Goal: Task Accomplishment & Management: Complete application form

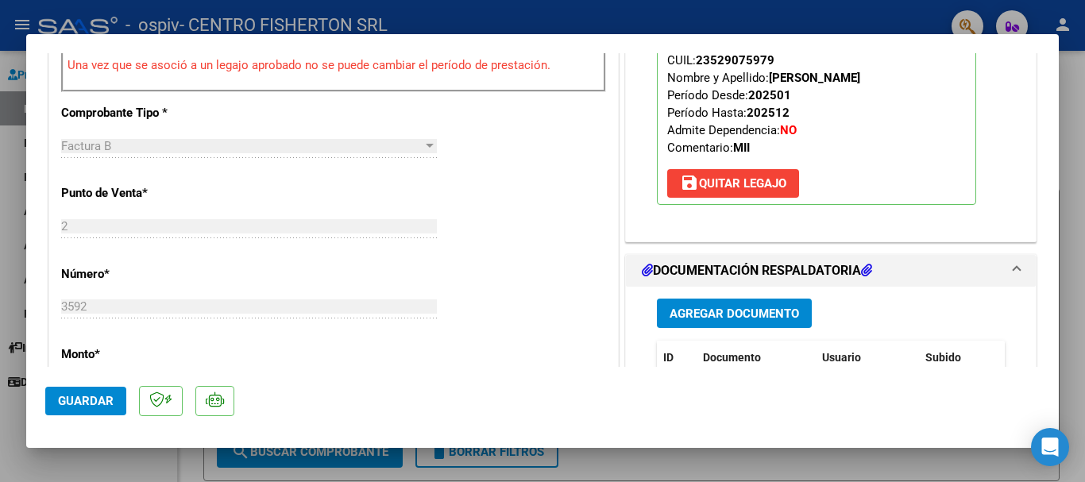
scroll to position [556, 0]
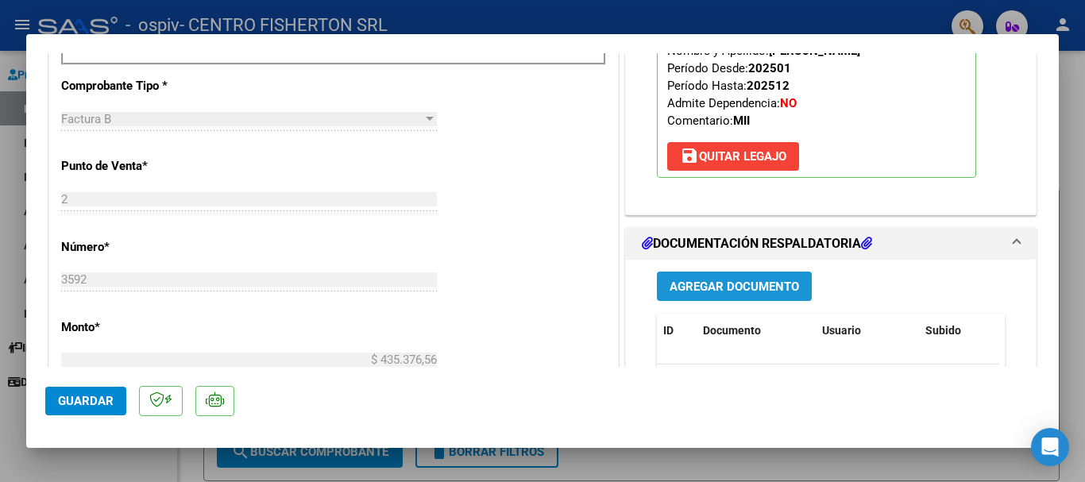
click at [753, 287] on span "Agregar Documento" at bounding box center [735, 287] width 130 height 14
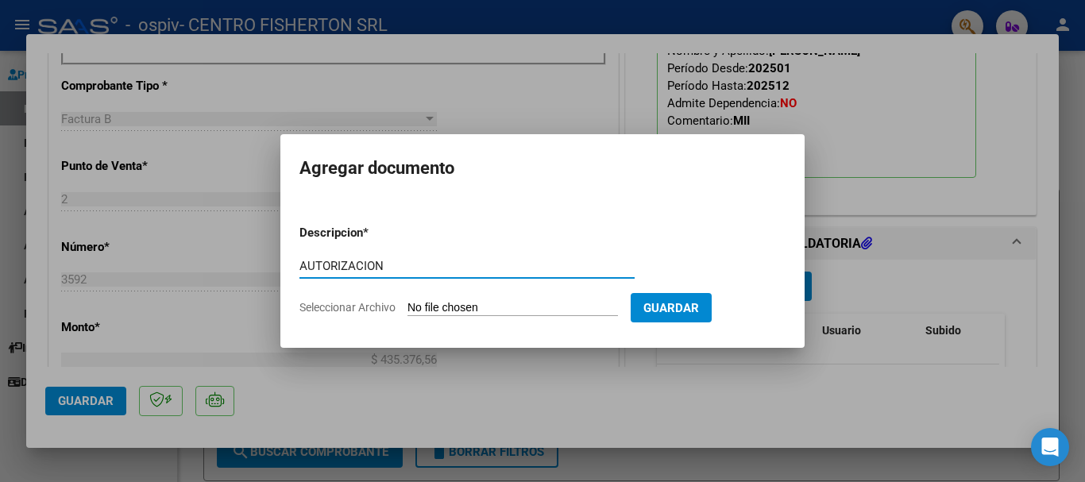
type input "AUTORIZACION"
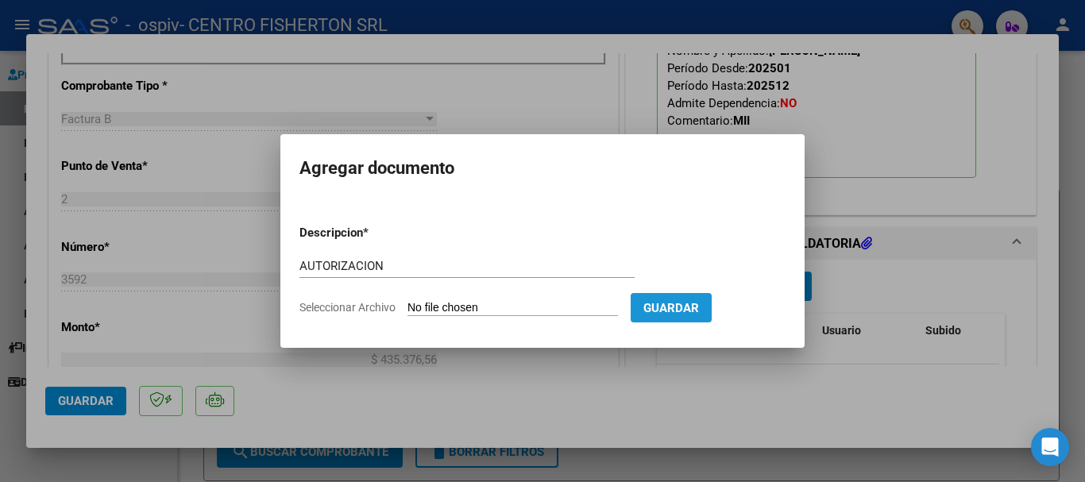
click at [699, 301] on span "Guardar" at bounding box center [672, 308] width 56 height 14
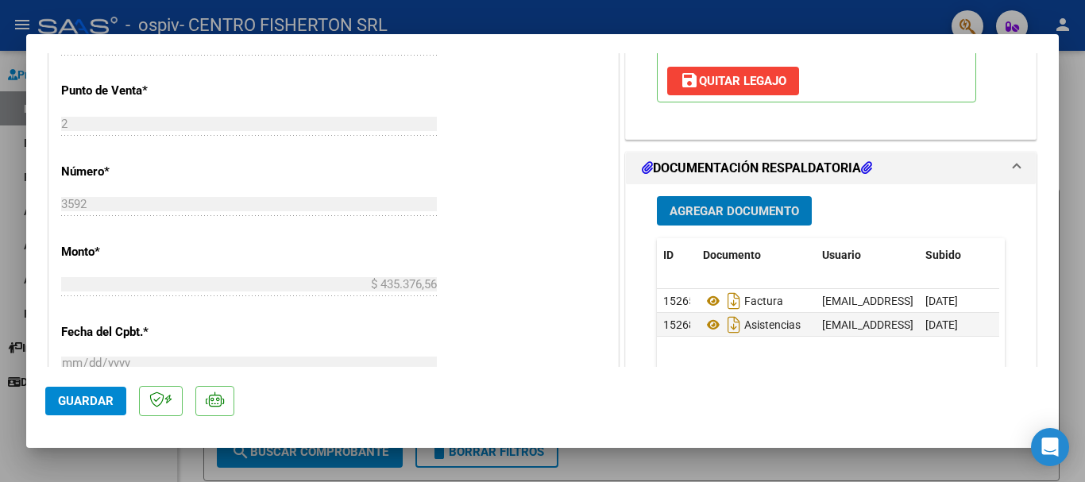
scroll to position [636, 0]
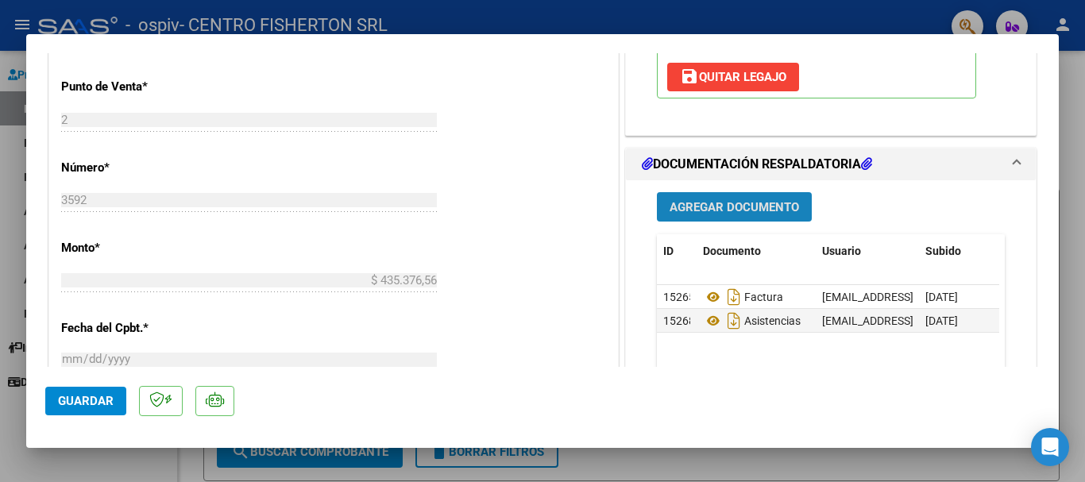
click at [693, 201] on span "Agregar Documento" at bounding box center [735, 207] width 130 height 14
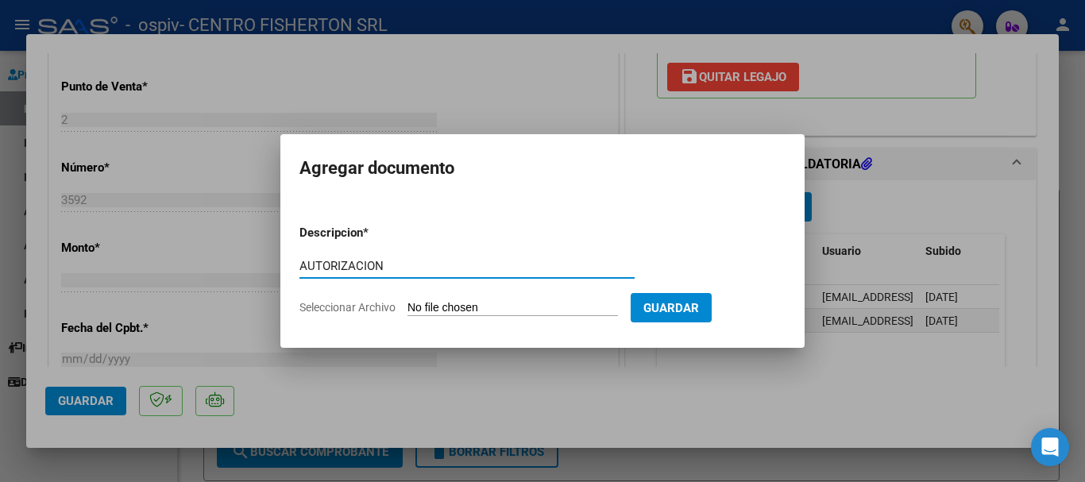
type input "AUTORIZACION"
drag, startPoint x: 690, startPoint y: 306, endPoint x: 508, endPoint y: 292, distance: 182.5
click at [514, 282] on form "Descripcion * AUTORIZACION Escriba aquí una descripcion Seleccionar Archivo Gua…" at bounding box center [543, 270] width 486 height 116
click at [516, 307] on input "Seleccionar Archivo" at bounding box center [513, 308] width 211 height 15
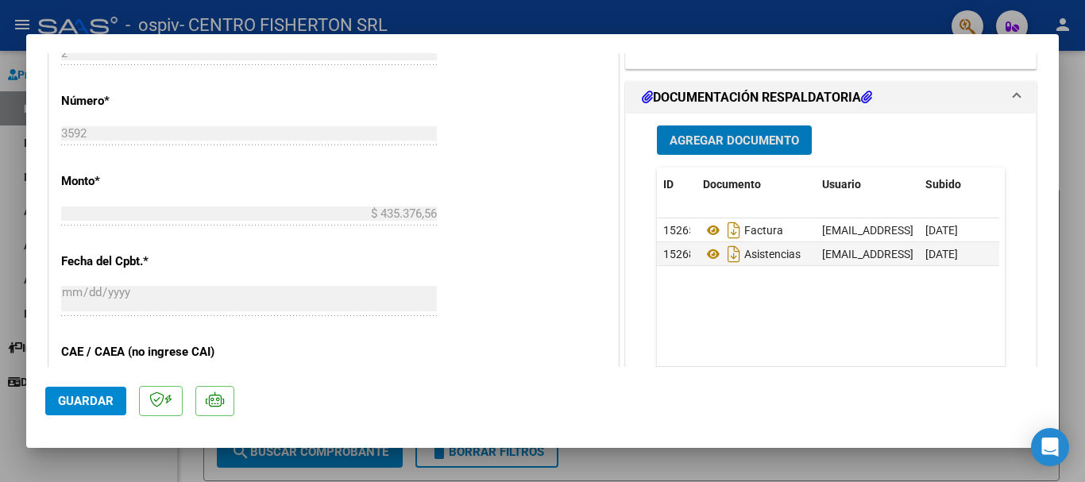
scroll to position [715, 0]
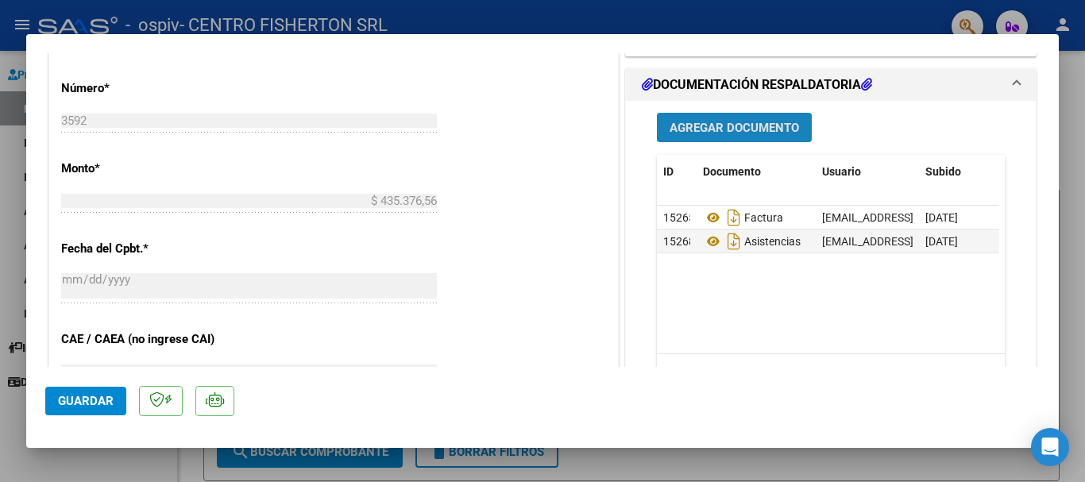
click at [716, 130] on span "Agregar Documento" at bounding box center [735, 128] width 130 height 14
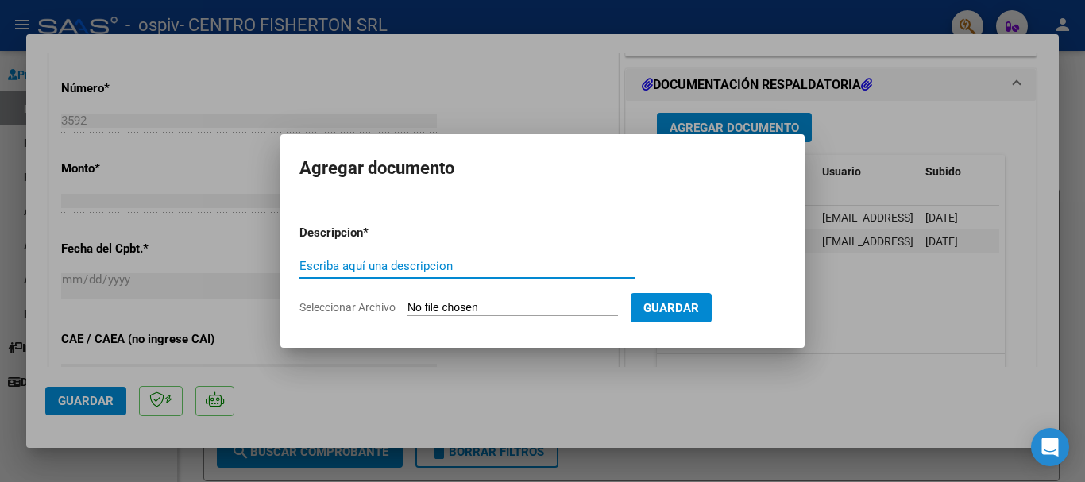
click at [397, 266] on input "Escriba aquí una descripcion" at bounding box center [467, 266] width 335 height 14
click at [391, 304] on span "Seleccionar Archivo" at bounding box center [348, 307] width 96 height 13
click at [408, 304] on input "Seleccionar Archivo" at bounding box center [513, 308] width 211 height 15
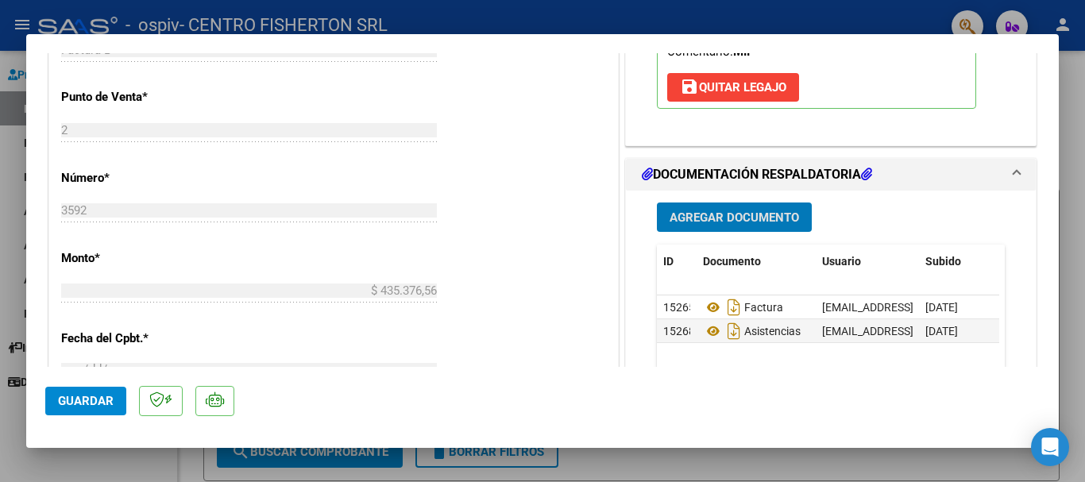
scroll to position [636, 0]
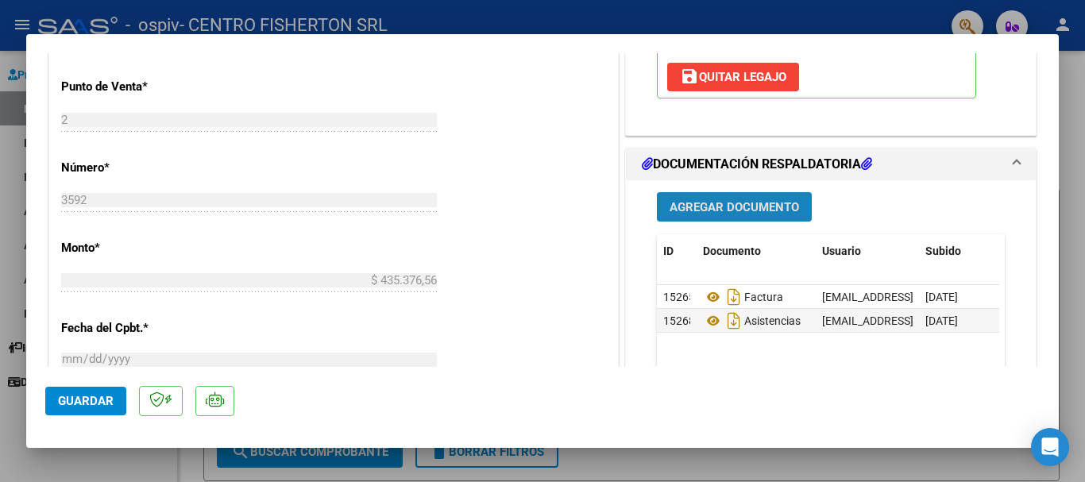
click at [730, 211] on span "Agregar Documento" at bounding box center [735, 207] width 130 height 14
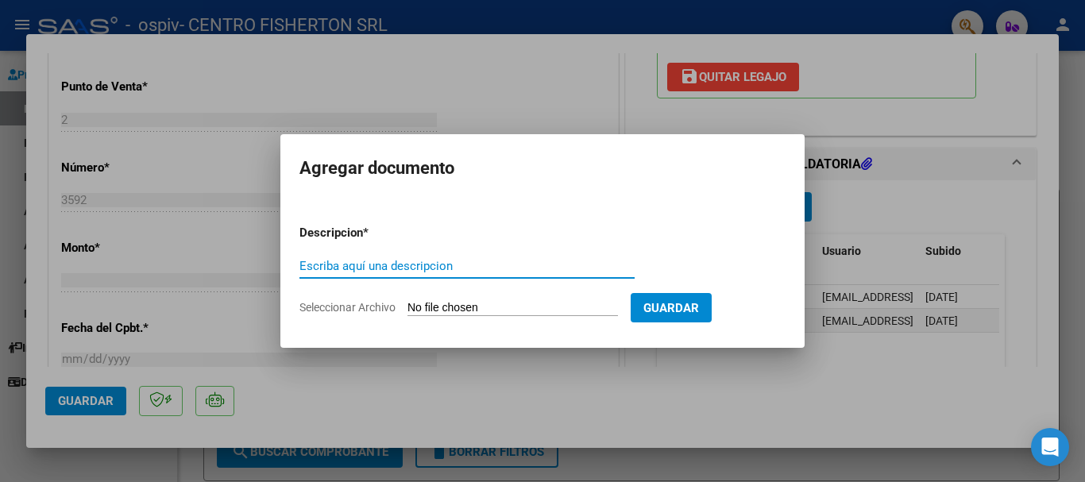
drag, startPoint x: 390, startPoint y: 265, endPoint x: 397, endPoint y: 271, distance: 9.1
click at [391, 265] on input "Escriba aquí una descripcion" at bounding box center [467, 266] width 335 height 14
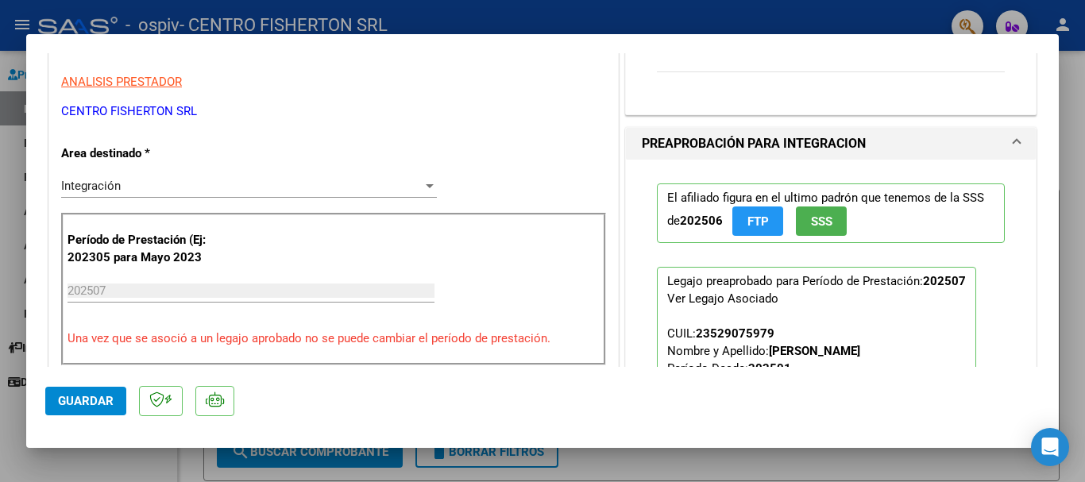
scroll to position [159, 0]
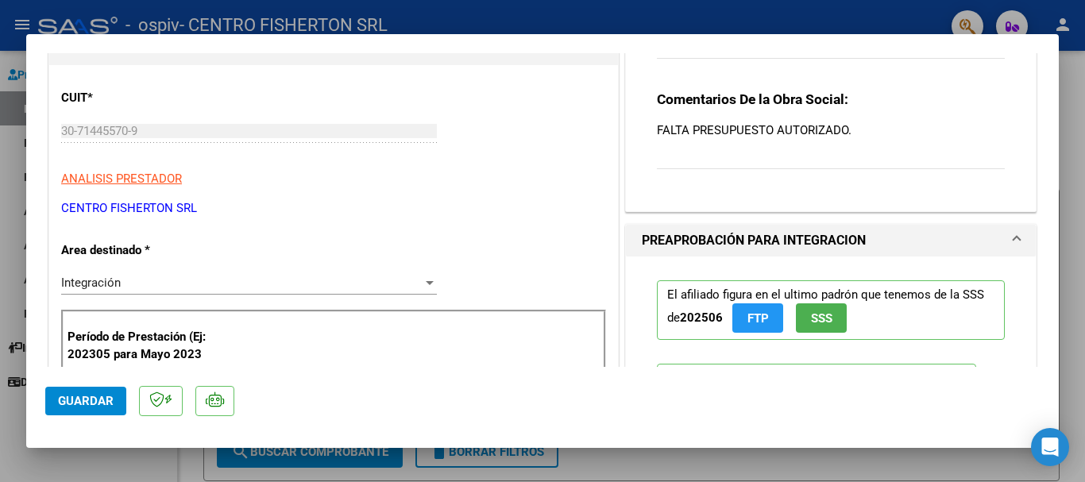
drag, startPoint x: 687, startPoint y: 128, endPoint x: 839, endPoint y: 127, distance: 151.8
click at [839, 127] on p "FALTA PRESUPUESTO AUTORIZADO." at bounding box center [831, 130] width 348 height 17
copy p "PRESUPUESTO AUTORIZADO"
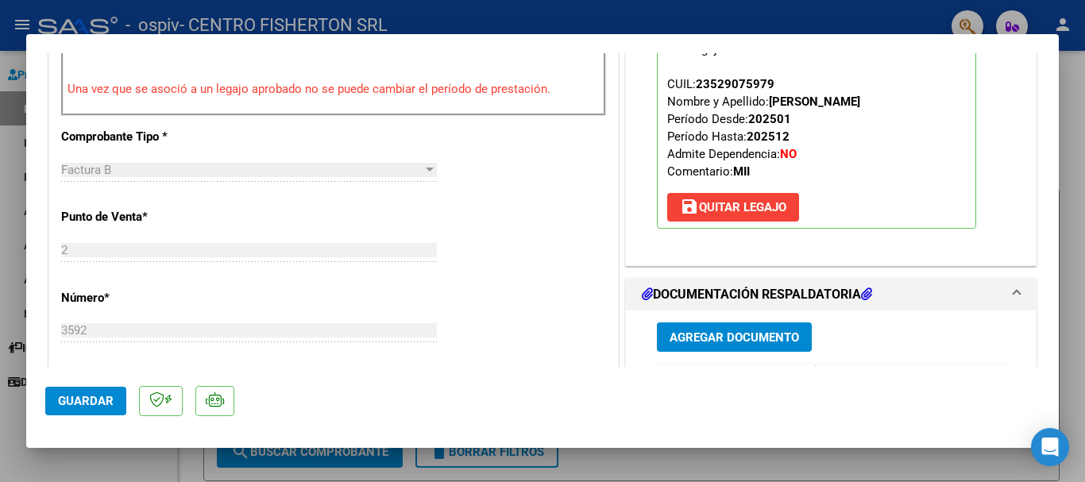
scroll to position [636, 0]
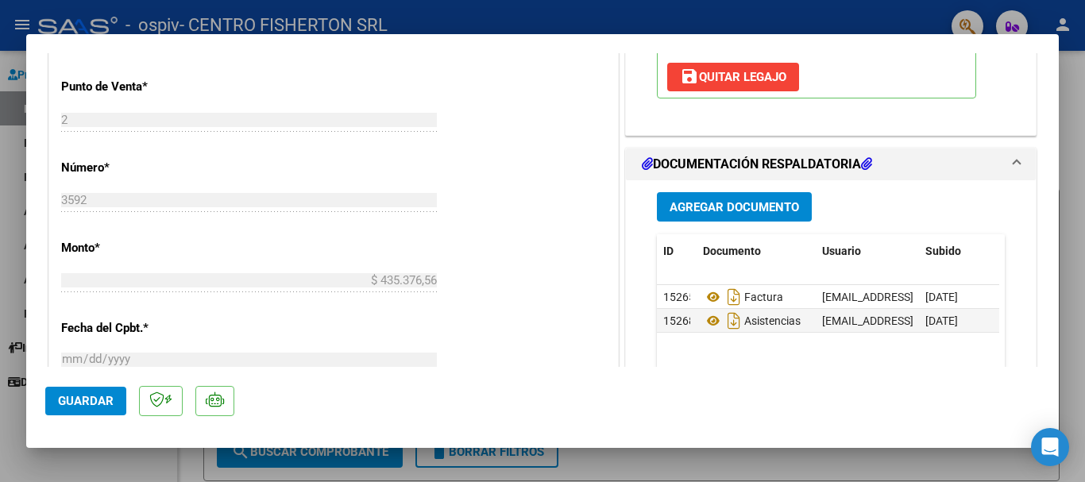
click at [691, 196] on button "Agregar Documento" at bounding box center [734, 206] width 155 height 29
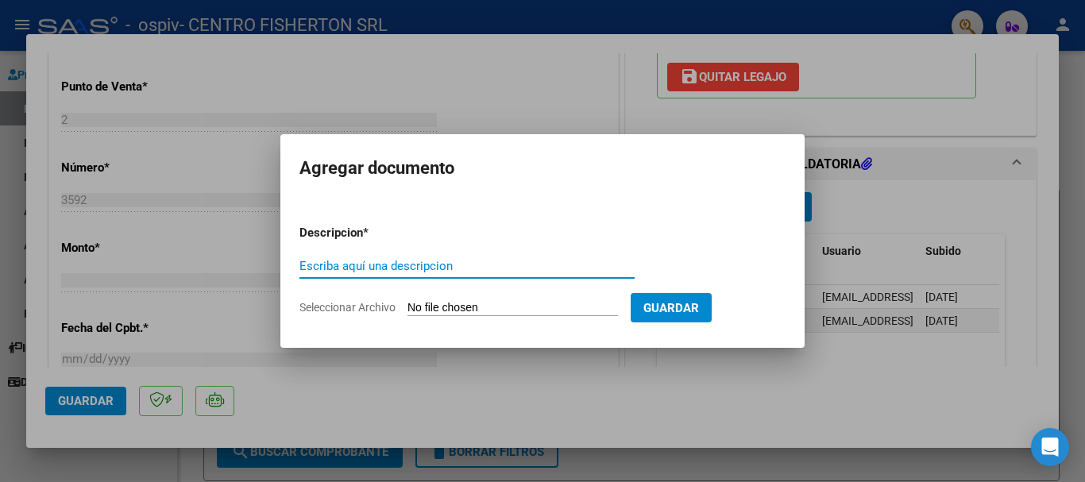
paste input "PRESUPUESTO AUTORIZADO"
type input "PRESUPUESTO AUTORIZADO"
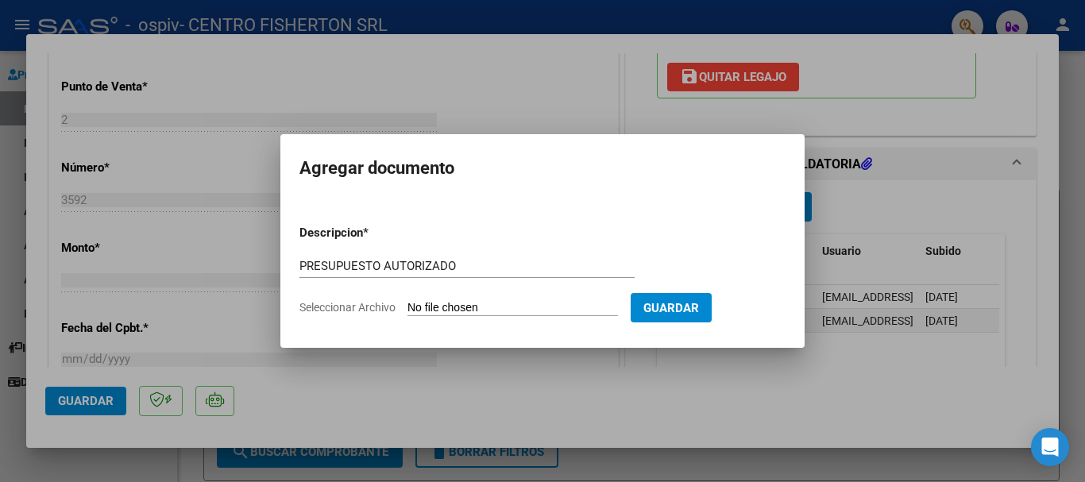
click at [505, 310] on input "Seleccionar Archivo" at bounding box center [513, 308] width 211 height 15
type input "C:\fakepath\AUT LANTAÑO.pdf"
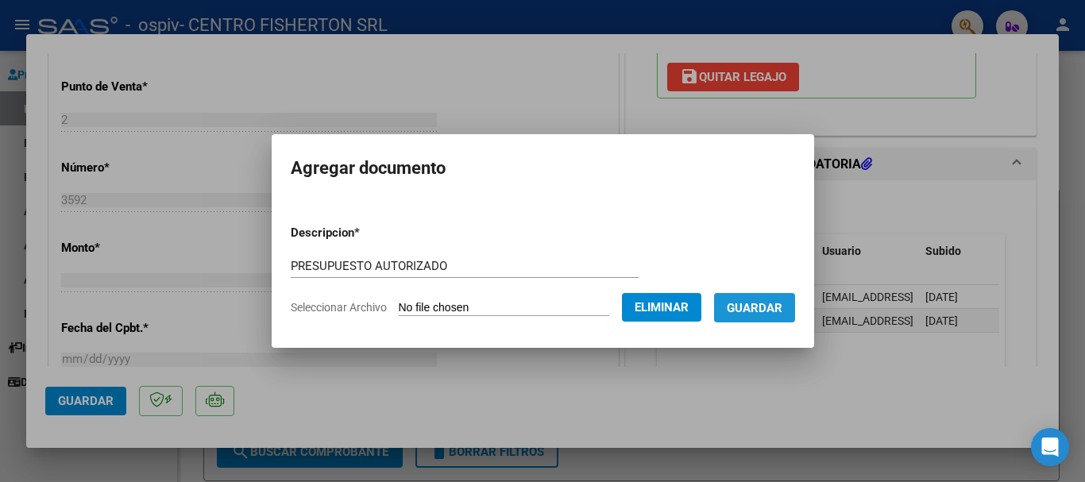
click at [783, 308] on span "Guardar" at bounding box center [755, 308] width 56 height 14
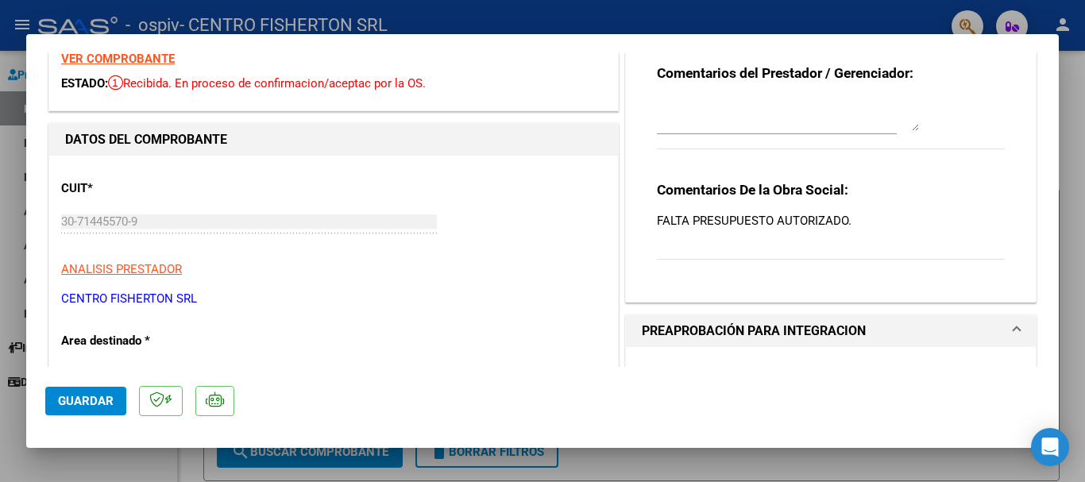
scroll to position [0, 0]
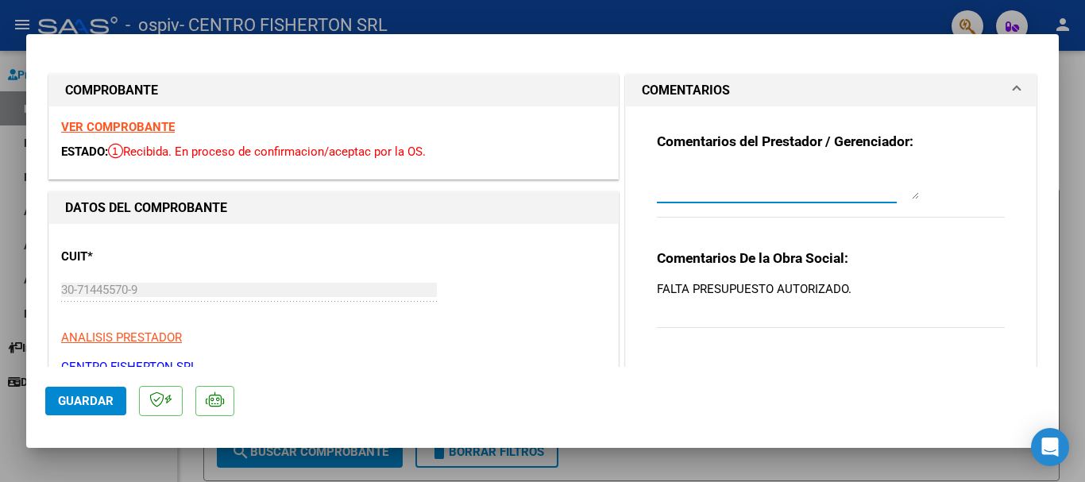
click at [705, 188] on textarea at bounding box center [788, 184] width 262 height 32
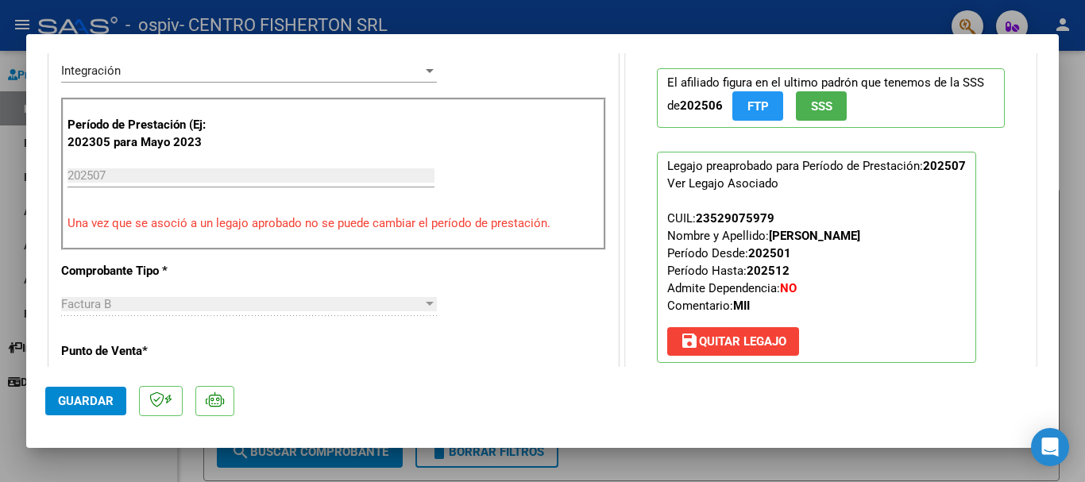
scroll to position [397, 0]
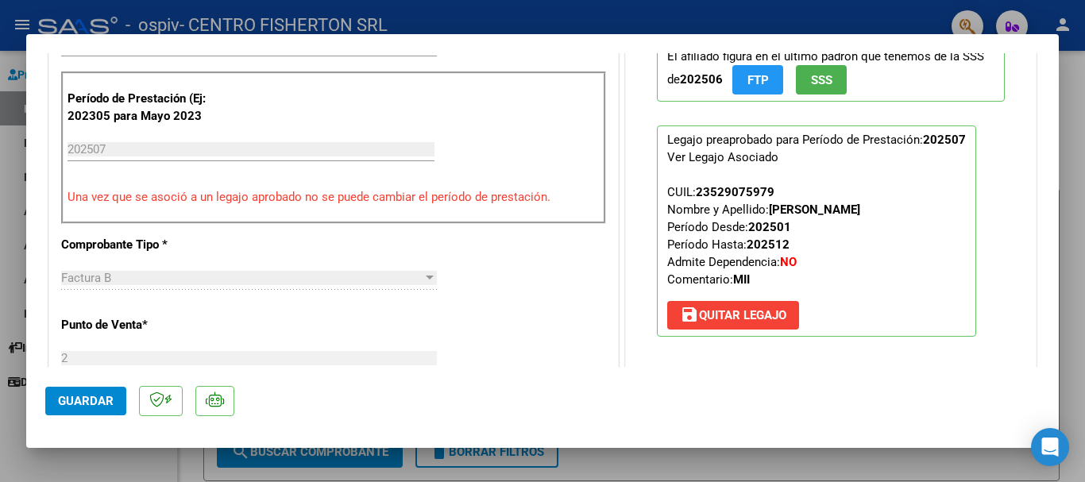
type textarea "SE ADJUNTA PRESUPUESTO AUTORIZADO"
click at [83, 404] on span "Guardar" at bounding box center [86, 401] width 56 height 14
